Goal: Ask a question: Seek information or help from site administrators or community

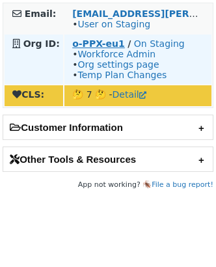
click at [88, 43] on strong "o-PPX-eu1" at bounding box center [98, 43] width 53 height 10
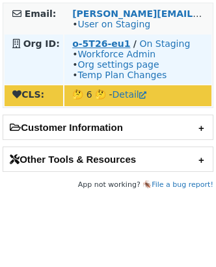
click at [110, 42] on strong "o-5T26-eu1" at bounding box center [101, 43] width 58 height 10
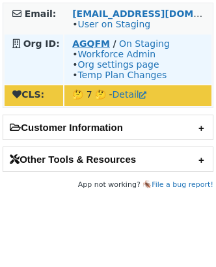
click at [94, 42] on strong "AGQFM" at bounding box center [91, 43] width 38 height 10
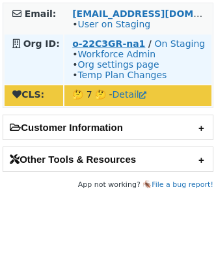
click at [89, 43] on strong "o-22C3GR-na1" at bounding box center [108, 43] width 73 height 10
